Goal: Task Accomplishment & Management: Complete application form

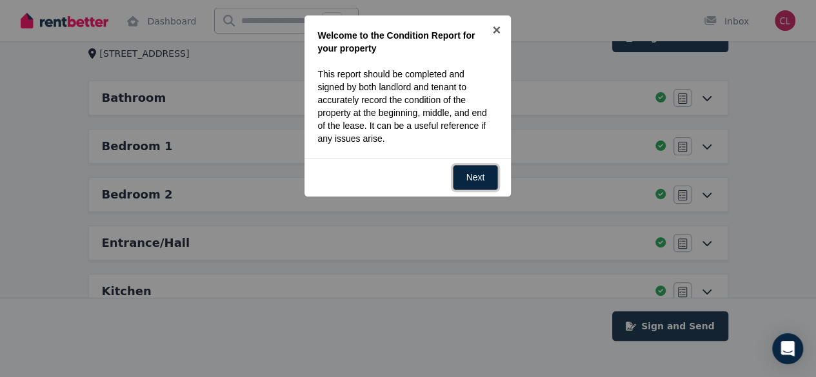
scroll to position [65, 0]
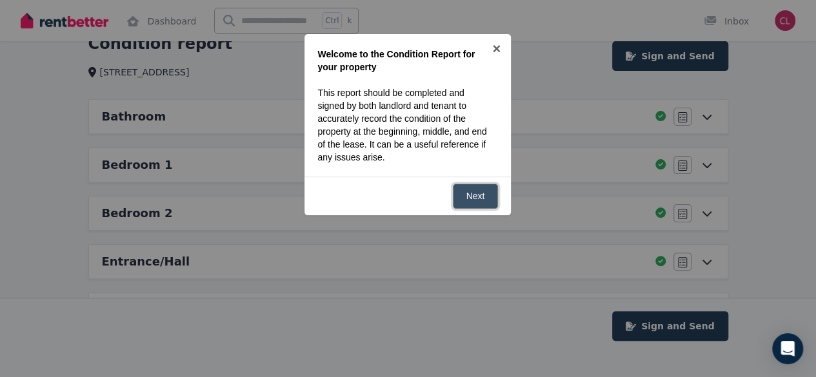
click at [475, 200] on link "Next" at bounding box center [476, 196] width 46 height 25
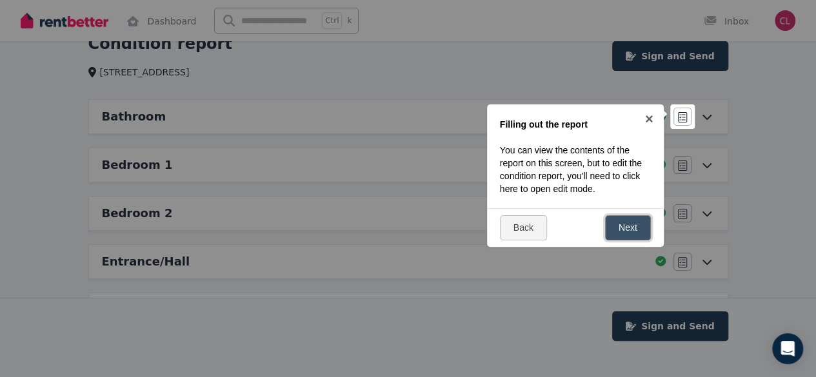
click at [626, 232] on link "Next" at bounding box center [628, 228] width 46 height 25
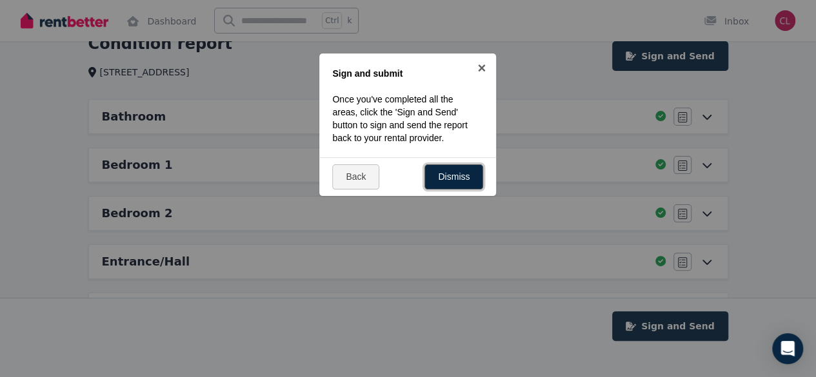
click at [459, 179] on link "Dismiss" at bounding box center [454, 177] width 59 height 25
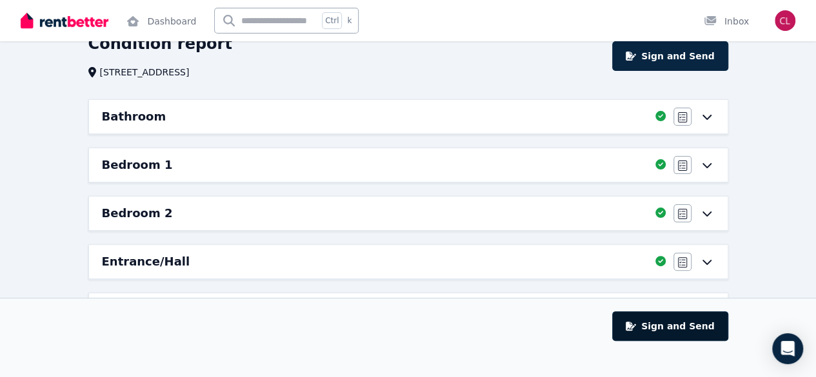
click at [675, 341] on button "Sign and Send" at bounding box center [670, 327] width 116 height 30
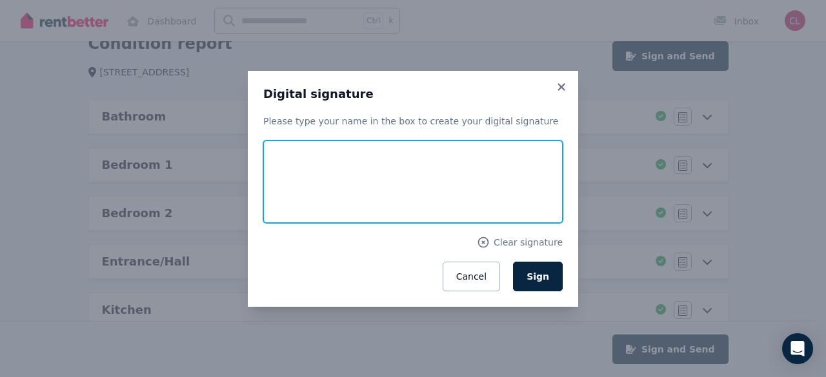
drag, startPoint x: 297, startPoint y: 179, endPoint x: 315, endPoint y: 188, distance: 20.2
click at [330, 175] on input "text" at bounding box center [412, 182] width 299 height 83
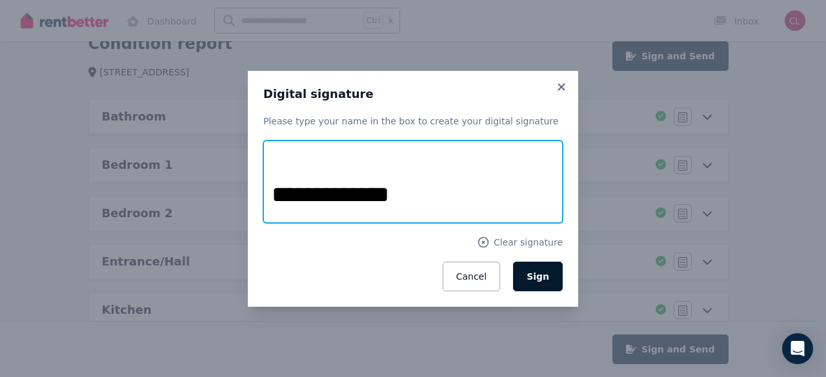
type input "**********"
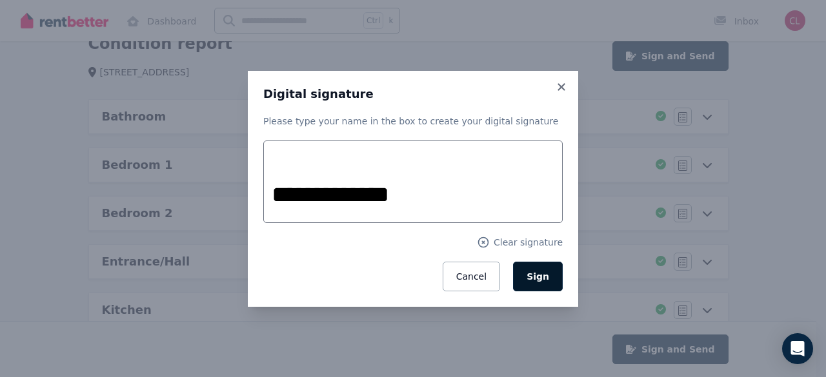
click at [529, 272] on button "Sign" at bounding box center [538, 277] width 50 height 30
